Goal: Check status: Check status

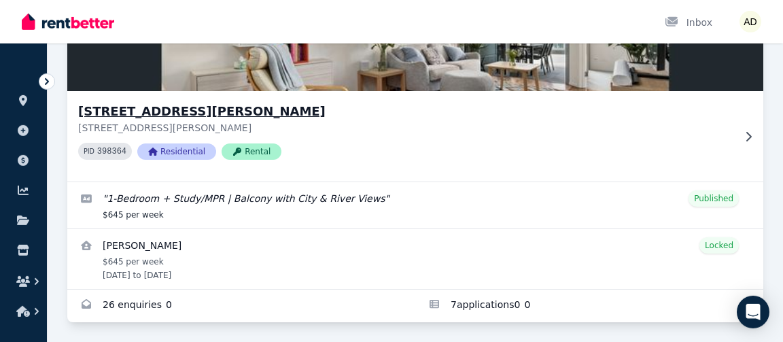
scroll to position [190, 0]
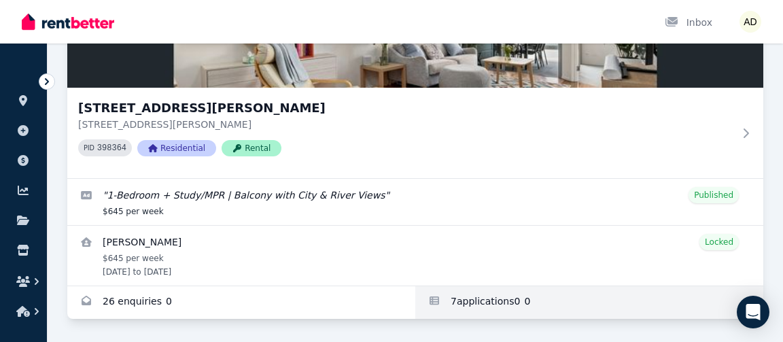
click at [452, 297] on link "Applications for 40904/50 Duncan St, West End" at bounding box center [589, 302] width 348 height 33
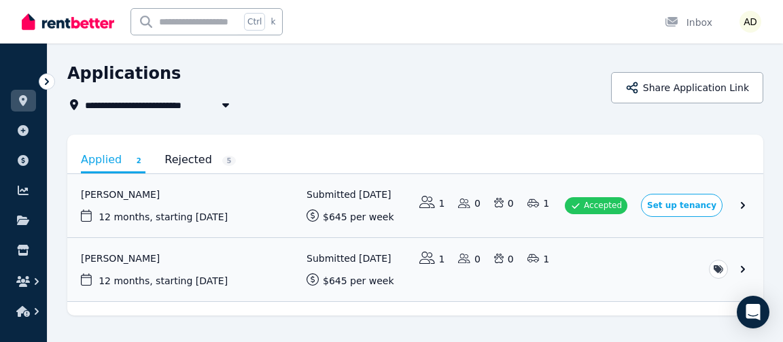
scroll to position [69, 0]
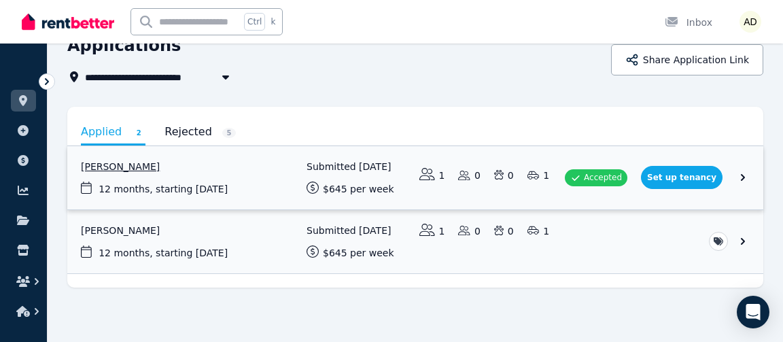
click at [705, 177] on link "View application: Ben Oliver" at bounding box center [415, 177] width 696 height 63
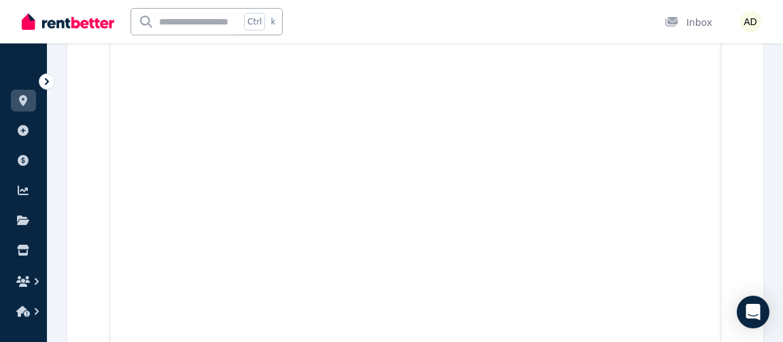
scroll to position [3381, 0]
click at [18, 101] on icon at bounding box center [23, 100] width 14 height 11
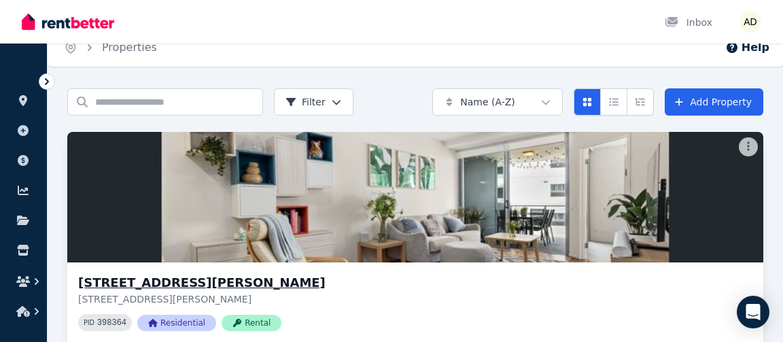
scroll to position [190, 0]
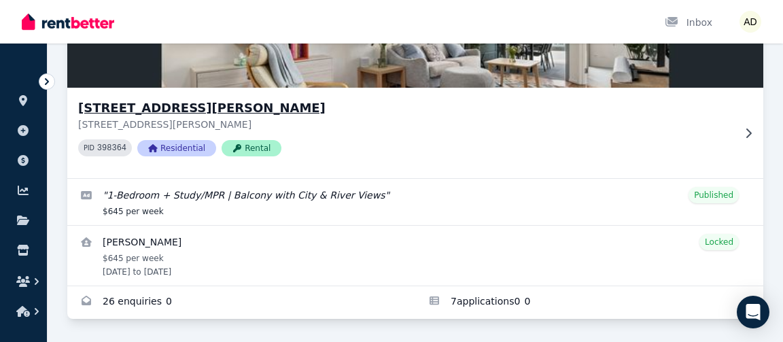
click at [247, 150] on span "Rental" at bounding box center [252, 148] width 60 height 16
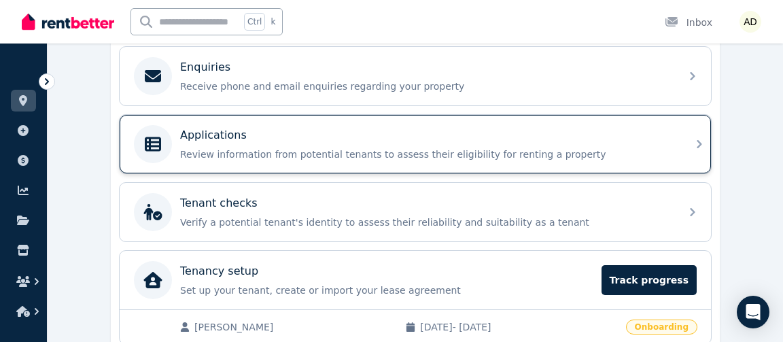
scroll to position [493, 0]
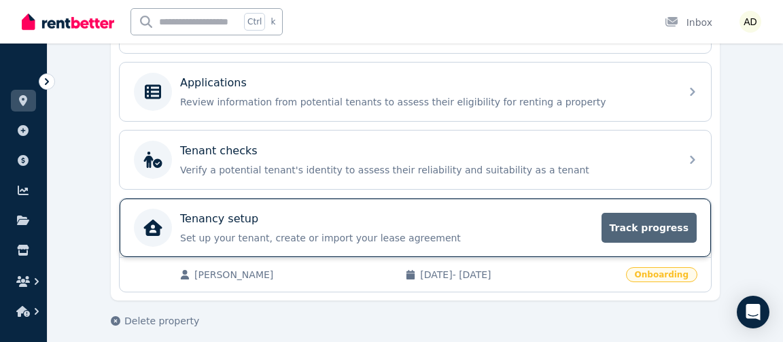
click at [636, 217] on span "Track progress" at bounding box center [649, 228] width 95 height 30
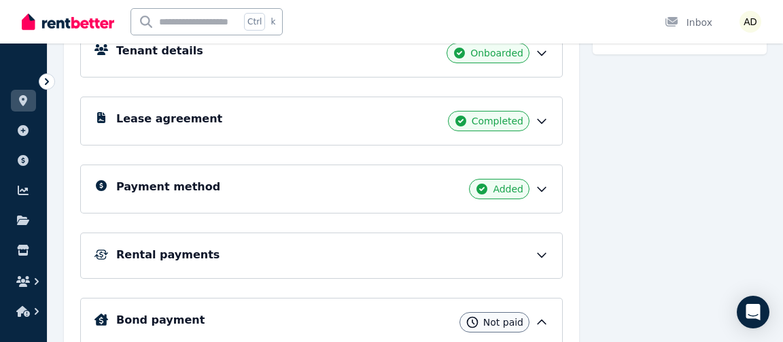
scroll to position [294, 0]
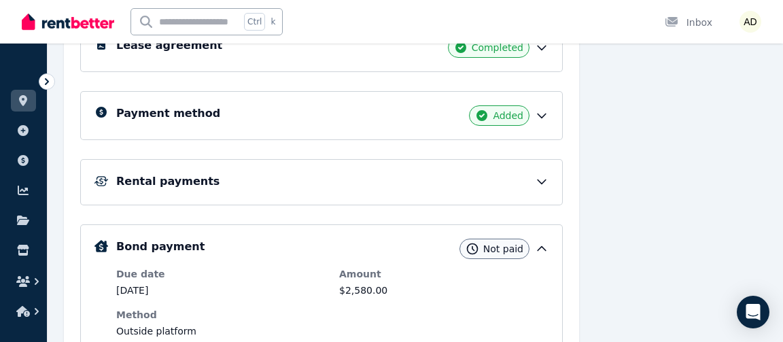
click at [540, 113] on icon at bounding box center [542, 116] width 14 height 14
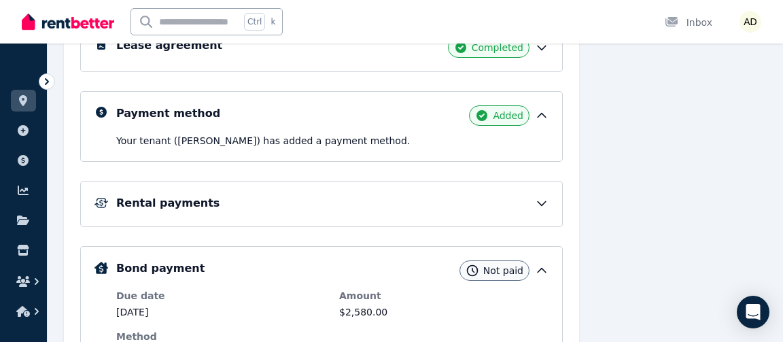
click at [540, 114] on icon at bounding box center [542, 116] width 8 height 4
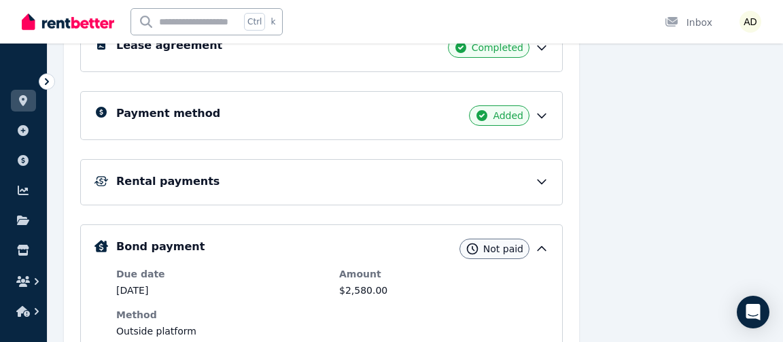
click at [540, 179] on icon at bounding box center [542, 182] width 14 height 14
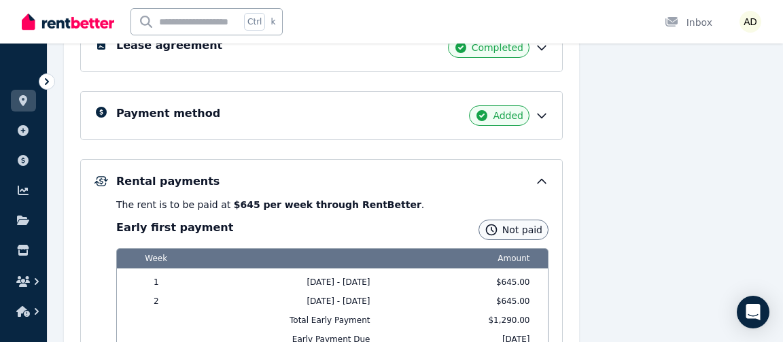
scroll to position [367, 0]
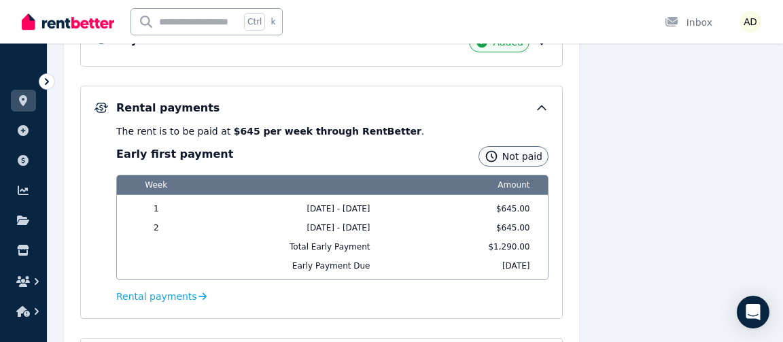
click at [539, 106] on icon at bounding box center [542, 108] width 8 height 4
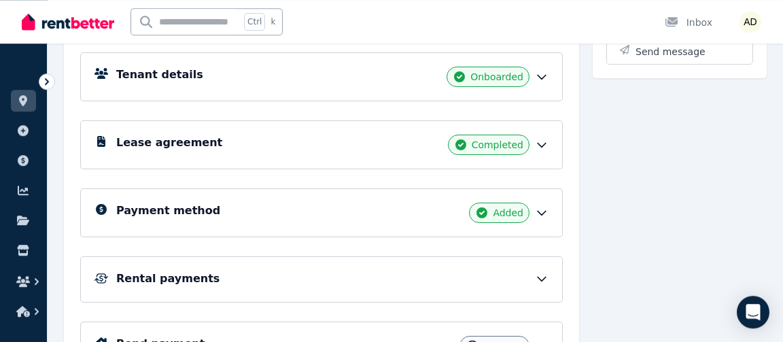
scroll to position [152, 0]
